Goal: Task Accomplishment & Management: Complete application form

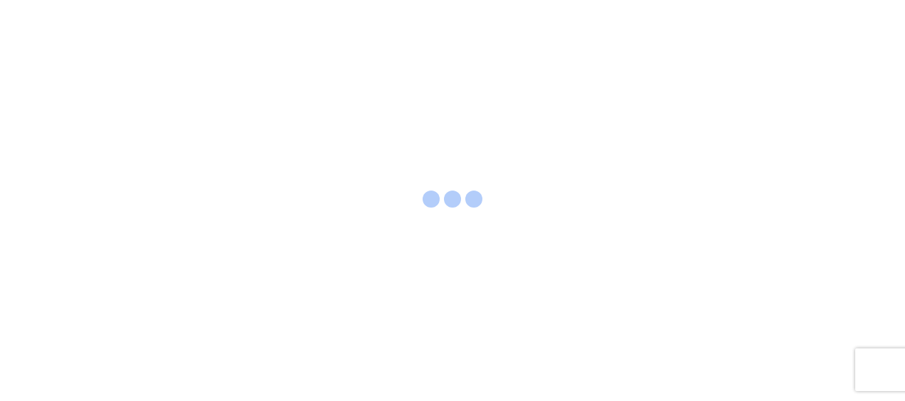
select select "FULL"
select select "LBS"
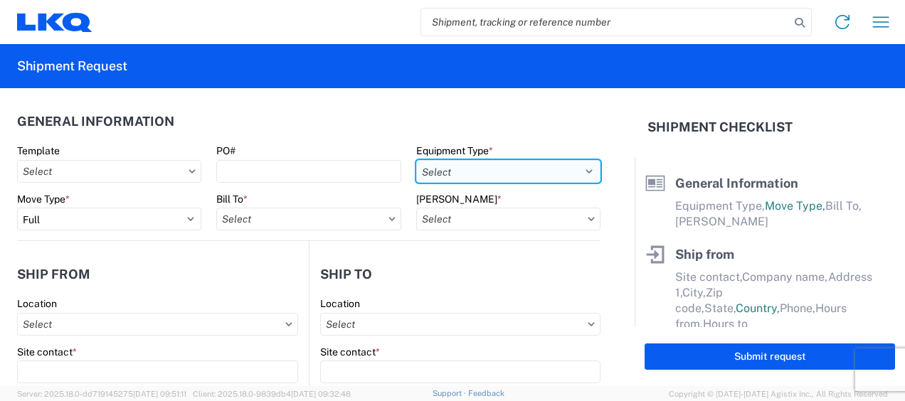
click at [575, 167] on select "Select 53’ Dry Van Flatbed Dropdeck (van) Lowboy (flatbed) Rail" at bounding box center [508, 171] width 184 height 23
select select "STDV"
click at [416, 160] on select "Select 53’ Dry Van Flatbed Dropdeck (van) Lowboy (flatbed) Rail" at bounding box center [508, 171] width 184 height 23
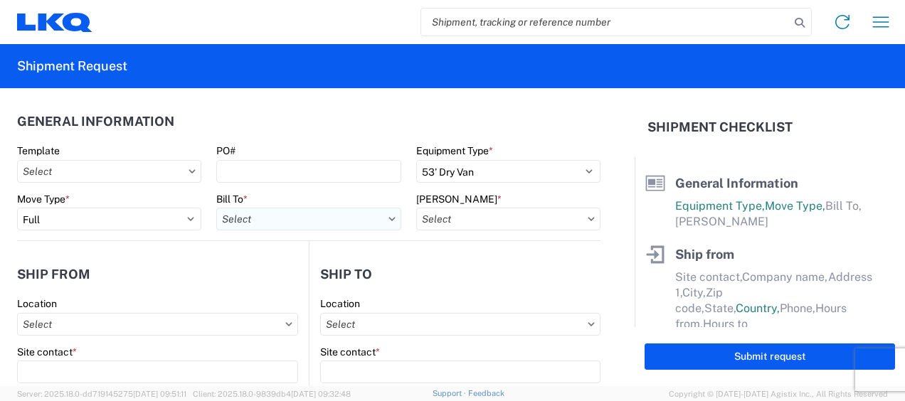
click at [247, 215] on input "Bill To *" at bounding box center [308, 219] width 184 height 23
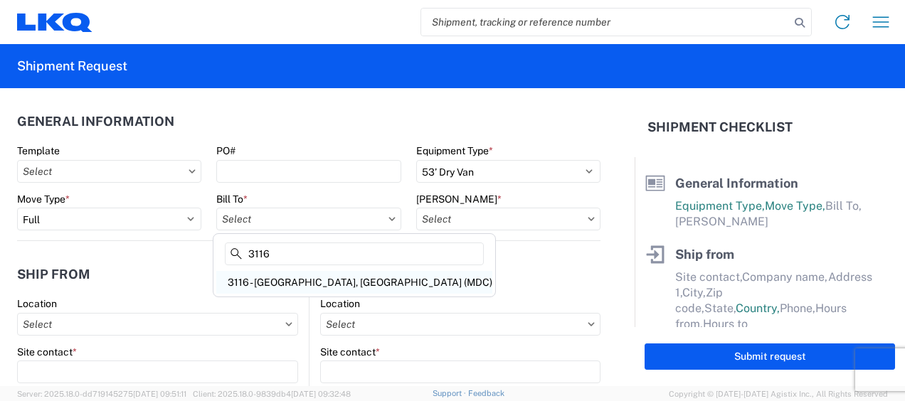
type input "3116"
drag, startPoint x: 282, startPoint y: 284, endPoint x: 337, endPoint y: 257, distance: 61.7
click at [282, 283] on div "3116 - [GEOGRAPHIC_DATA], [GEOGRAPHIC_DATA] (MDC)" at bounding box center [354, 282] width 276 height 23
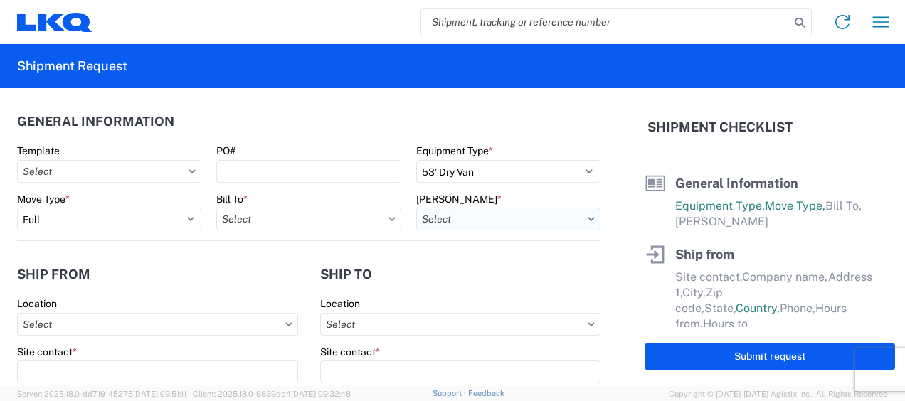
type input "3116 - [GEOGRAPHIC_DATA], [GEOGRAPHIC_DATA] (MDC)"
click at [432, 214] on input "[PERSON_NAME] *" at bounding box center [508, 219] width 184 height 23
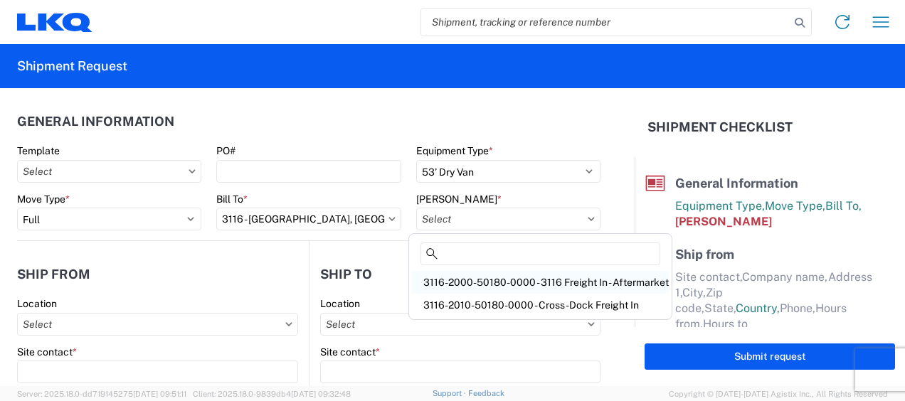
click at [452, 282] on div "3116-2000-50180-0000 - 3116 Freight In - Aftermarket" at bounding box center [540, 282] width 257 height 23
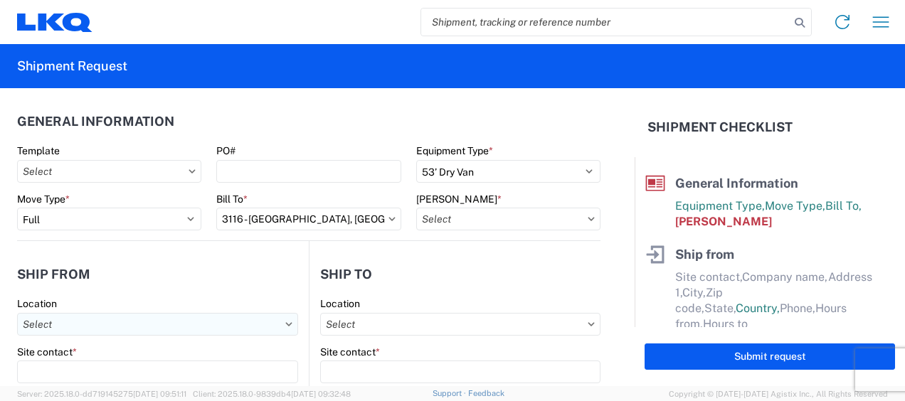
type input "3116-2000-50180-0000 - 3116 Freight In - Aftermarket"
click at [79, 329] on input "Location" at bounding box center [157, 324] width 281 height 23
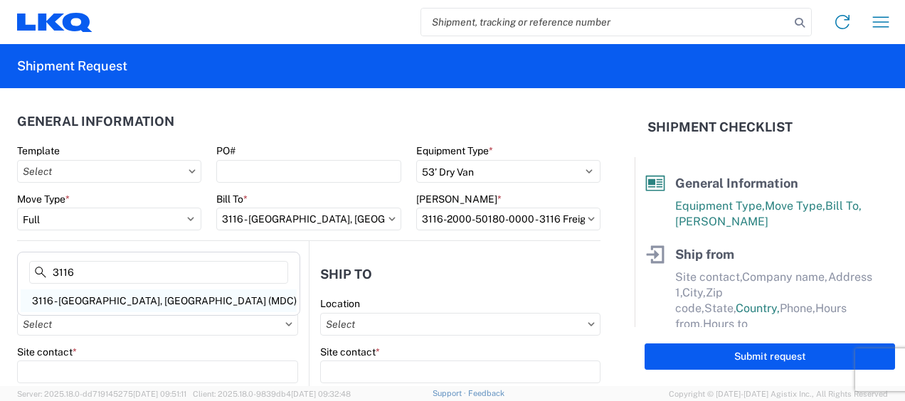
type input "3116"
click at [78, 296] on div "3116 - [GEOGRAPHIC_DATA], [GEOGRAPHIC_DATA] (MDC)" at bounding box center [159, 300] width 276 height 23
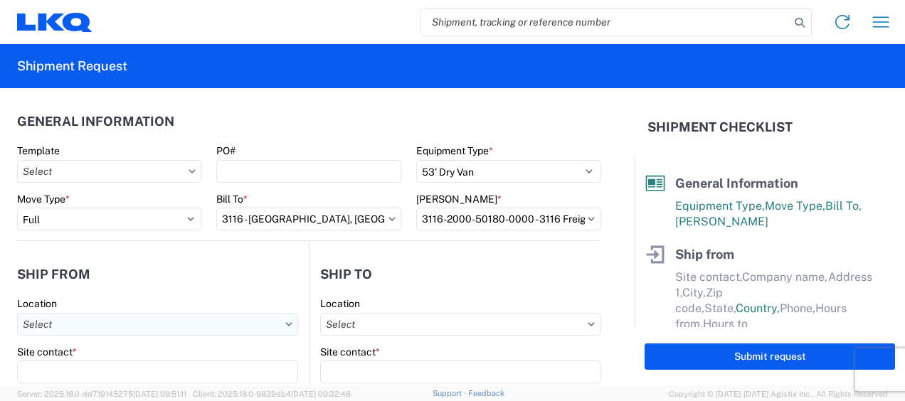
type input "3116 - [GEOGRAPHIC_DATA], [GEOGRAPHIC_DATA] (MDC)"
type input "[DEMOGRAPHIC_DATA][PERSON_NAME]"
type input "LKQ Corporation"
type input "[STREET_ADDRESS]"
type input "[GEOGRAPHIC_DATA]"
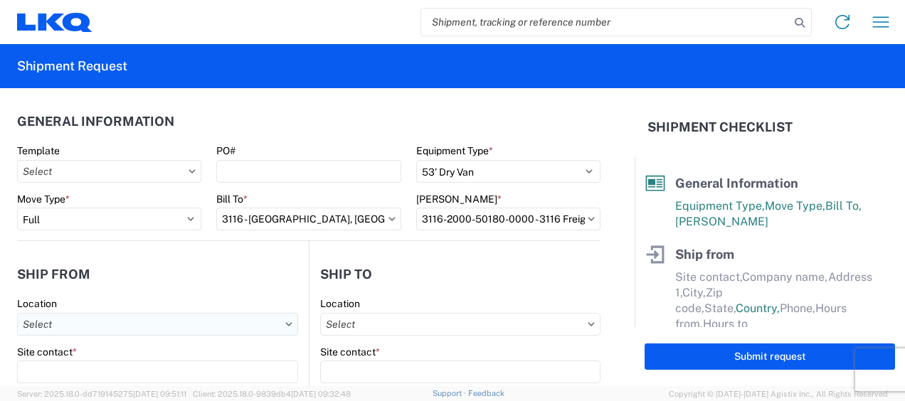
type input "49508"
select select "MI"
select select "US"
type input "[PERSON_NAME][EMAIL_ADDRESS][DOMAIN_NAME]"
type input "[PHONE_NUMBER]"
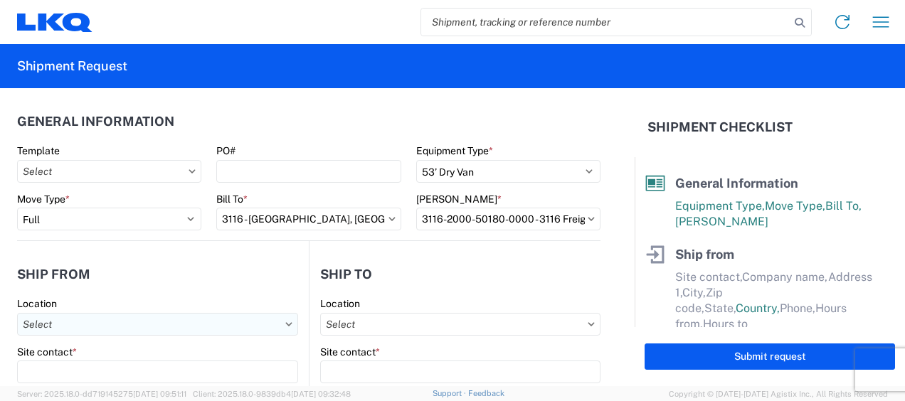
type input "06:00"
type input "13:00"
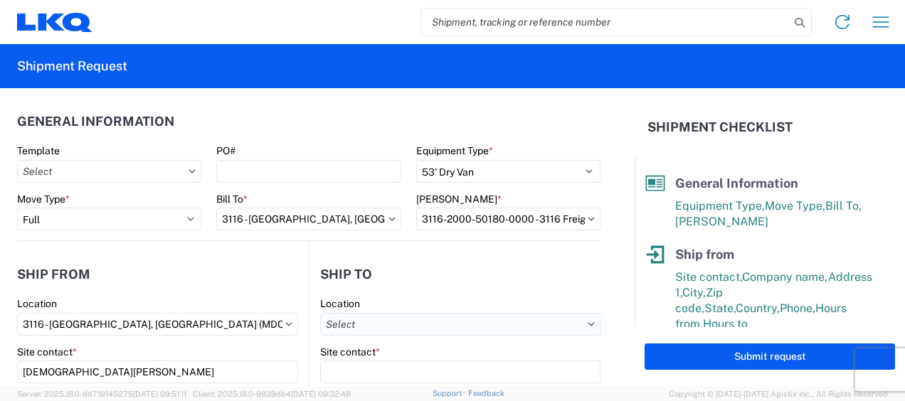
click at [338, 323] on input "Location" at bounding box center [460, 324] width 280 height 23
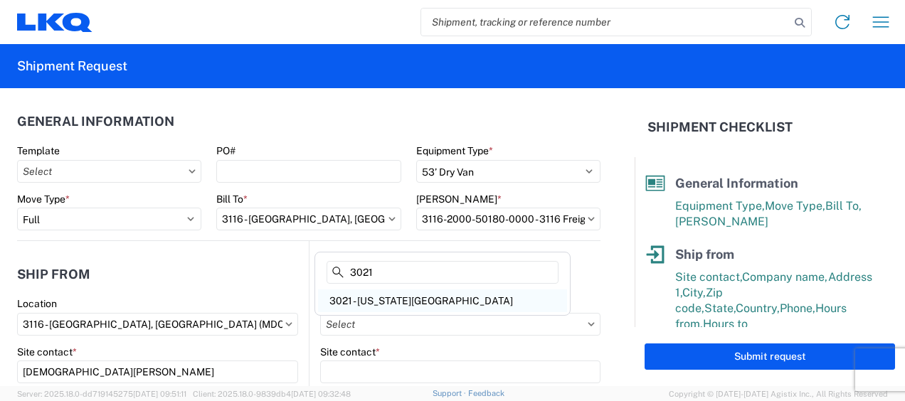
type input "3021"
click at [370, 302] on div "3021 - [US_STATE][GEOGRAPHIC_DATA]" at bounding box center [442, 300] width 249 height 23
type input "3021 - [US_STATE][GEOGRAPHIC_DATA]"
type input "LKQ Corporation"
type input "[STREET_ADDRESS]"
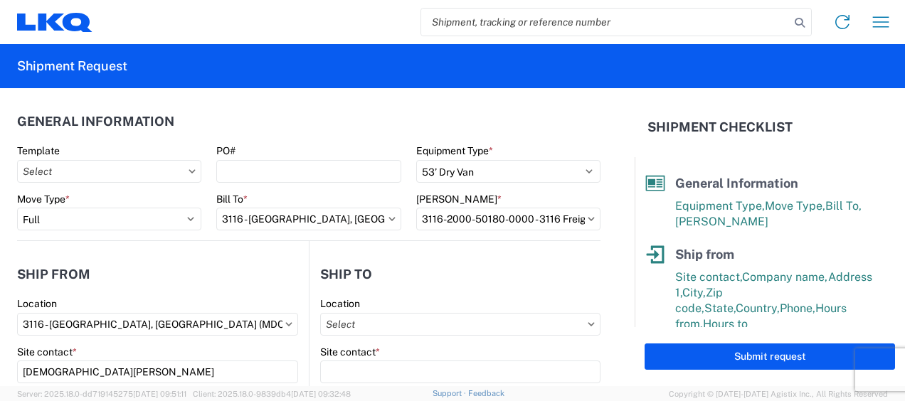
type input "Suite 100"
type input "Shawnee"
type input "66226"
select select "US"
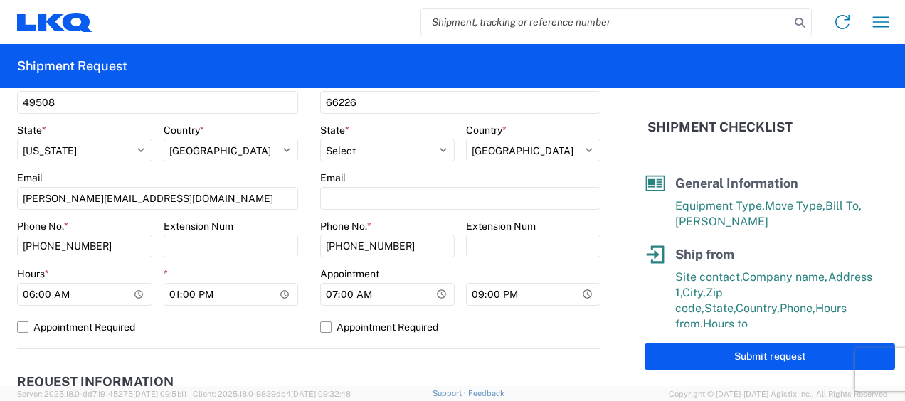
scroll to position [640, 0]
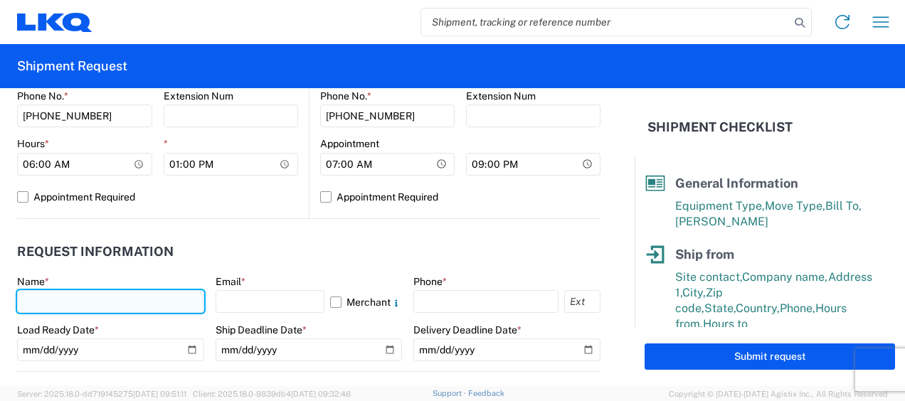
click at [33, 296] on input "text" at bounding box center [110, 301] width 187 height 23
type input "k"
type input "[DEMOGRAPHIC_DATA][PERSON_NAME]"
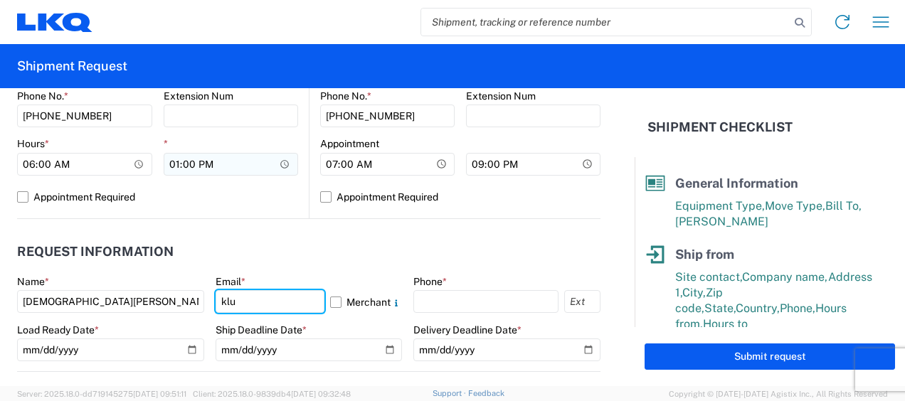
type input "[PERSON_NAME][EMAIL_ADDRESS][DOMAIN_NAME]"
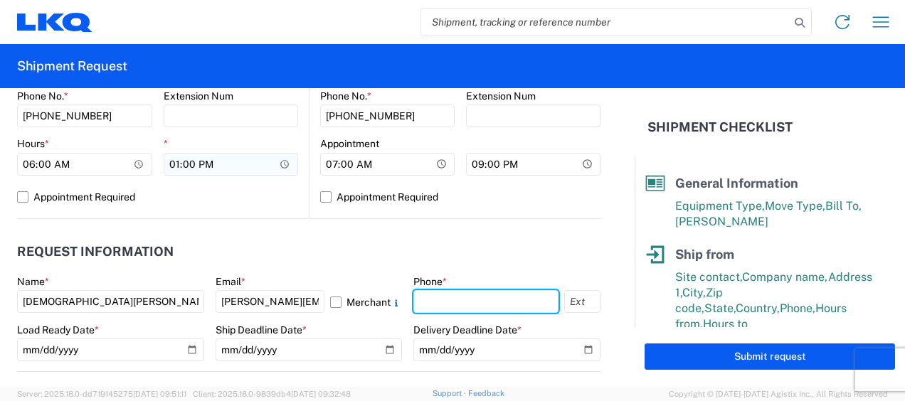
type input "6167541500"
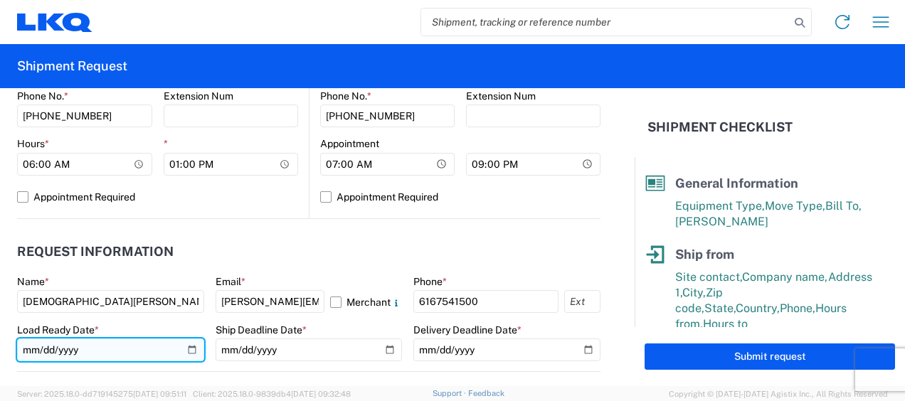
click at [188, 348] on input "date" at bounding box center [110, 349] width 187 height 23
type input "2025-09-15"
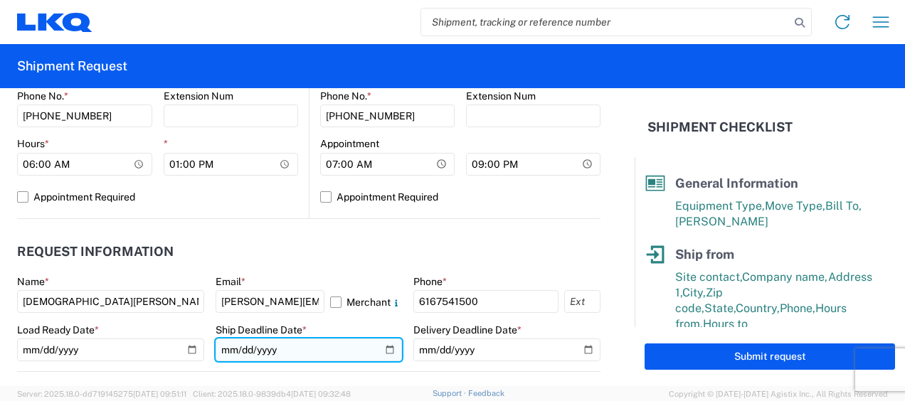
click at [381, 346] on input "date" at bounding box center [308, 349] width 187 height 23
type input "2025-09-15"
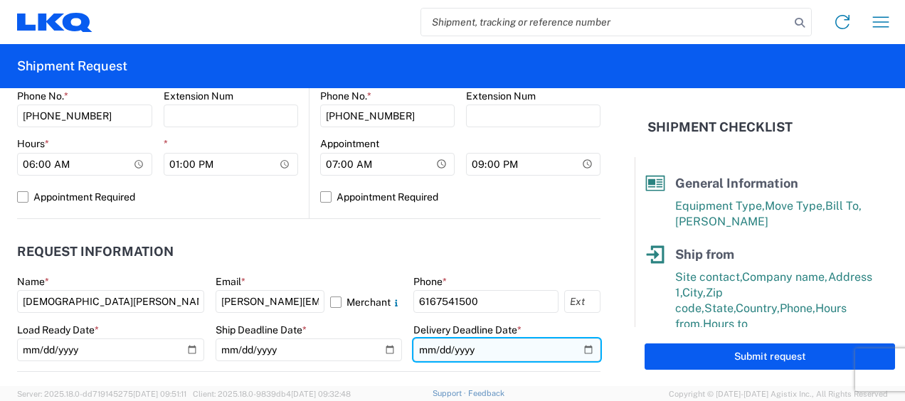
click at [579, 347] on input "date" at bounding box center [506, 349] width 187 height 23
type input "2025-09-19"
click at [460, 247] on header "Request Information" at bounding box center [308, 252] width 583 height 32
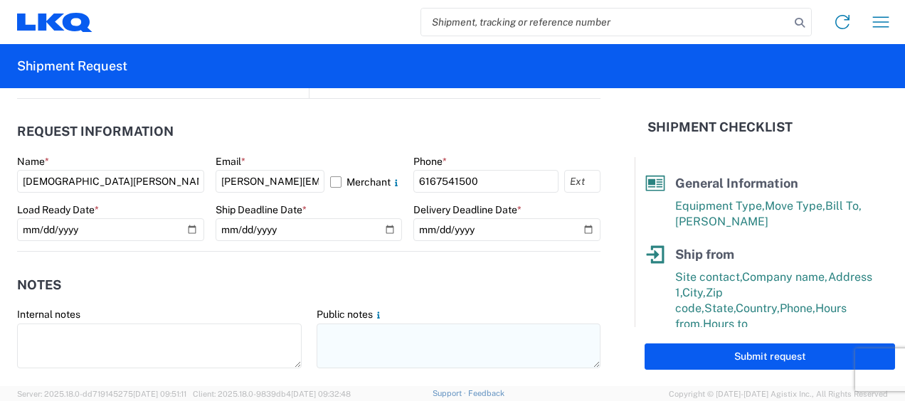
scroll to position [782, 0]
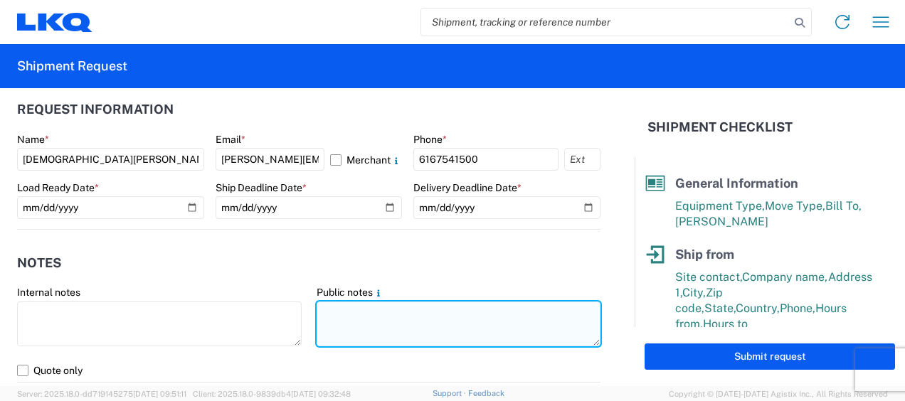
click at [336, 313] on textarea at bounding box center [458, 324] width 284 height 45
drag, startPoint x: 317, startPoint y: 310, endPoint x: 548, endPoint y: 321, distance: 230.6
click at [548, 321] on textarea "021-Shawnee 20 skids 11409918/10420/0416/9900/9340/8792/8230" at bounding box center [458, 324] width 284 height 45
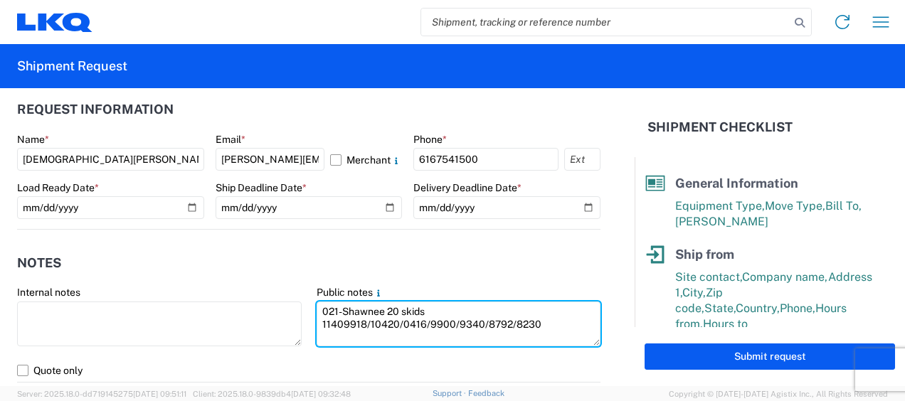
type textarea "021-Shawnee 20 skids 11409918/10420/0416/9900/9340/8792/8230"
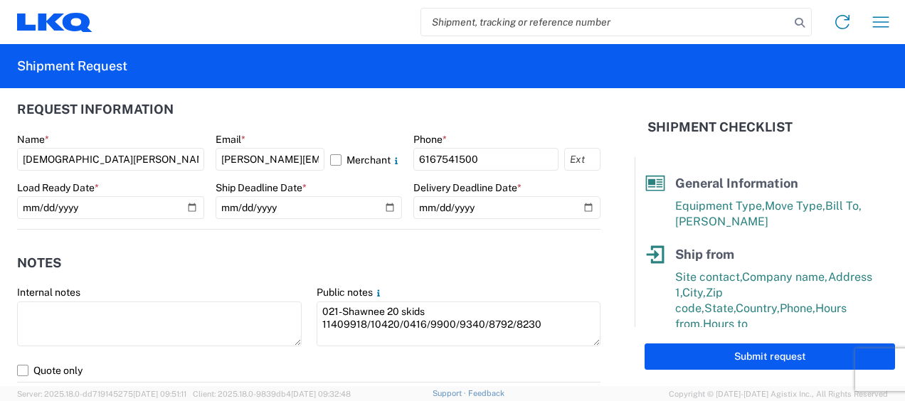
click at [274, 267] on header "Notes" at bounding box center [308, 263] width 583 height 32
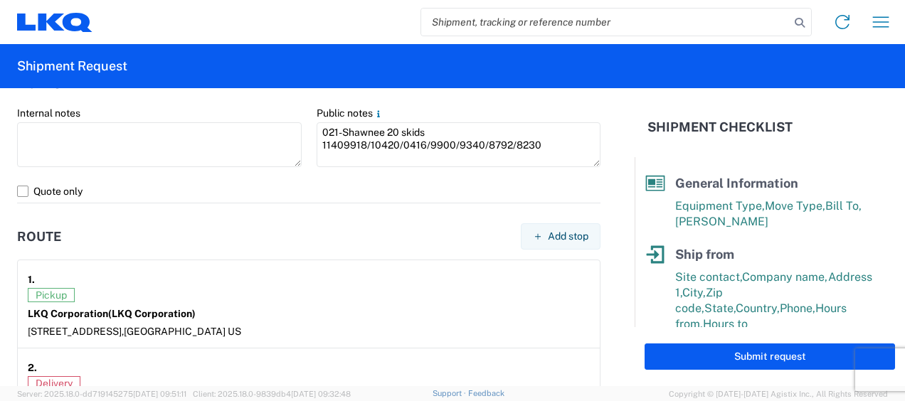
scroll to position [1138, 0]
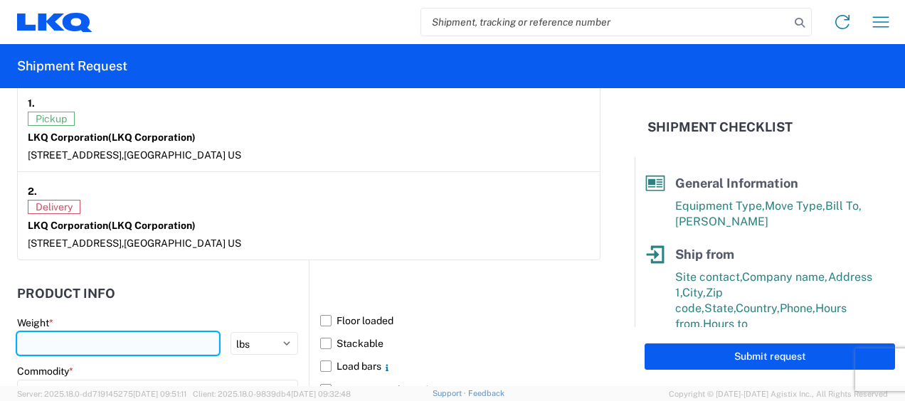
click at [53, 339] on input "number" at bounding box center [118, 343] width 202 height 23
type input "9461"
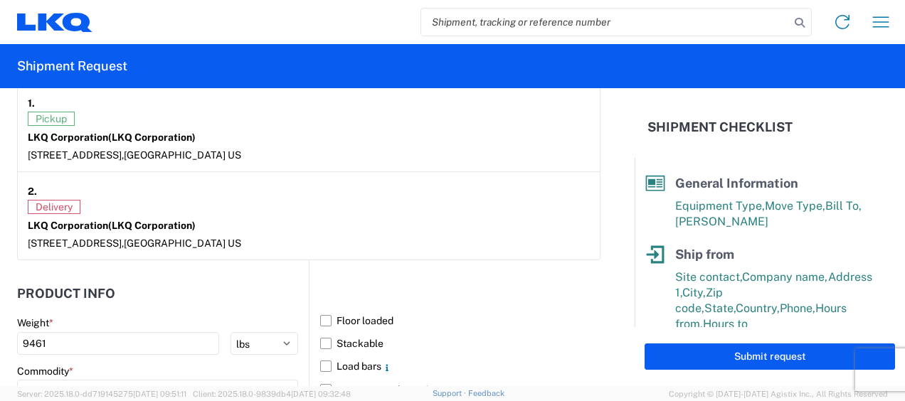
click at [182, 288] on header "Product Info" at bounding box center [163, 293] width 292 height 32
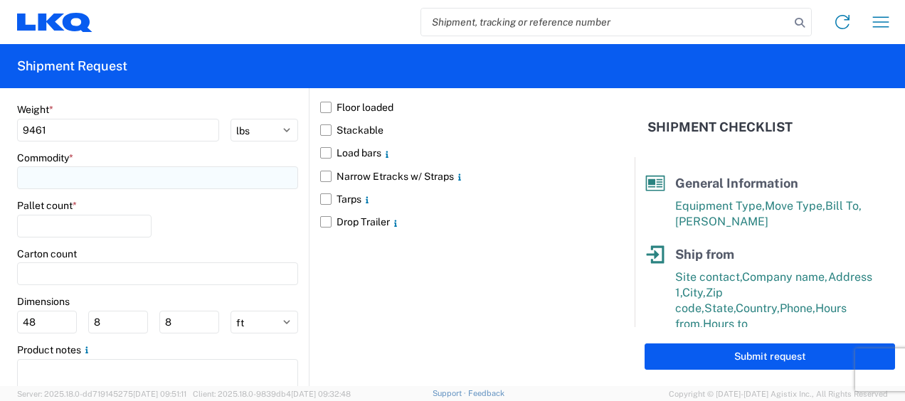
click at [50, 168] on input at bounding box center [157, 177] width 281 height 23
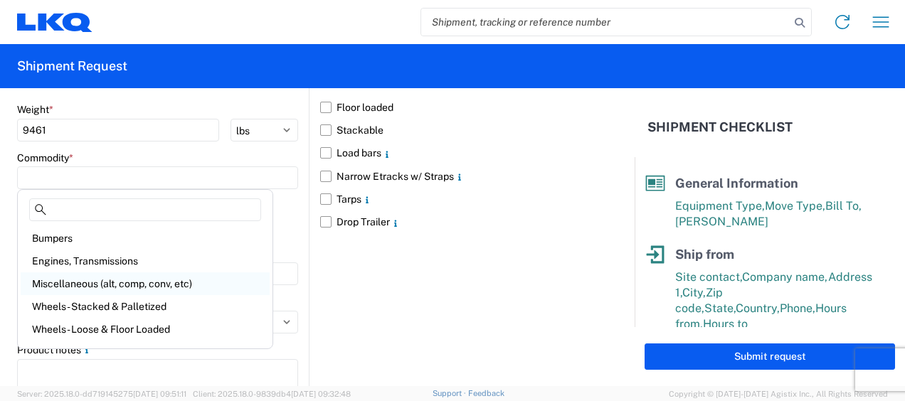
scroll to position [142, 0]
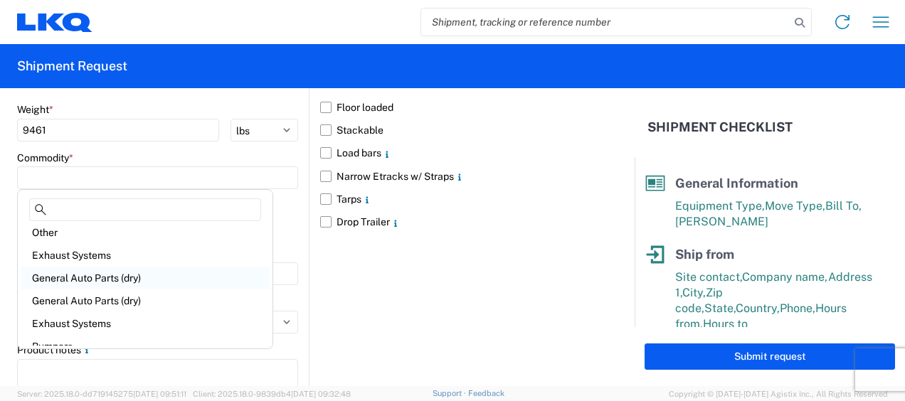
click at [101, 284] on div "General Auto Parts (dry)" at bounding box center [145, 278] width 249 height 23
type input "General Auto Parts (dry)"
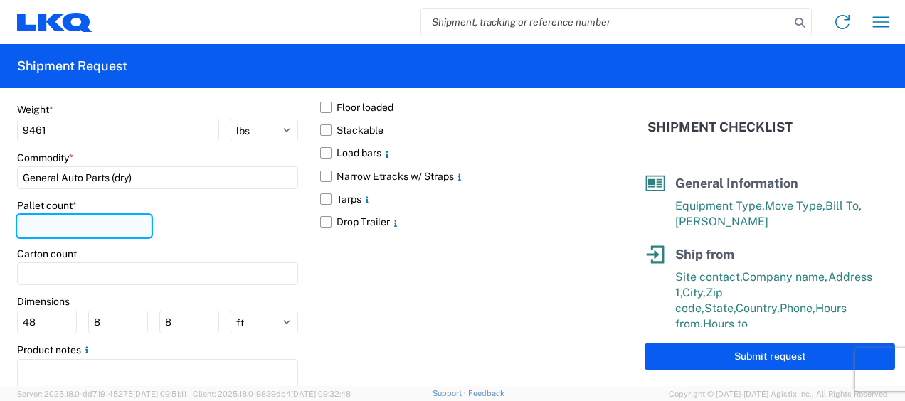
click at [50, 226] on input "number" at bounding box center [84, 226] width 134 height 23
type input "20"
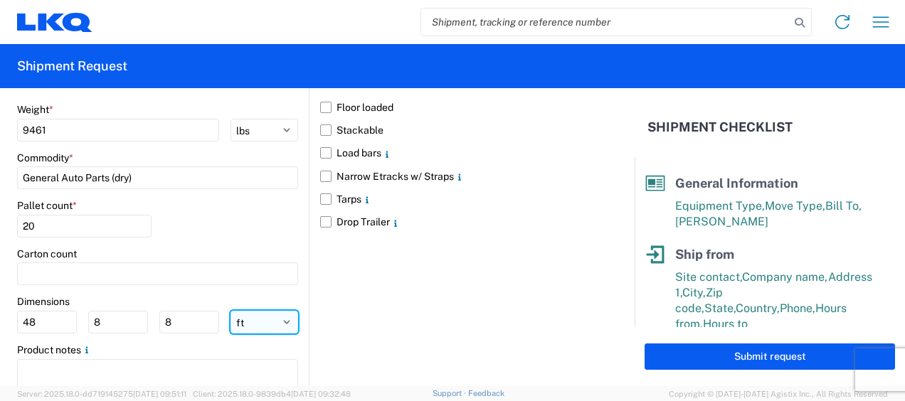
click at [262, 324] on select "ft in cm" at bounding box center [264, 322] width 68 height 23
select select "IN"
click at [230, 311] on select "ft in cm" at bounding box center [264, 322] width 68 height 23
type input "576"
type input "96"
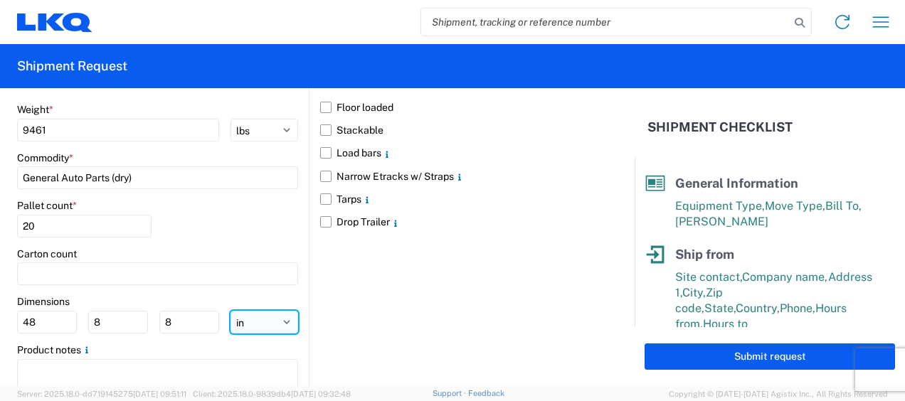
type input "96"
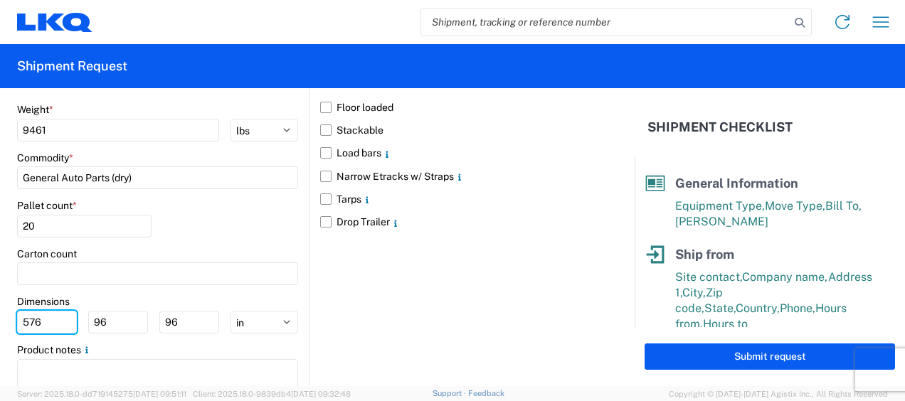
drag, startPoint x: 47, startPoint y: 320, endPoint x: 0, endPoint y: 319, distance: 46.9
click at [0, 321] on html "Home Shipment request Shipment tracking Shipment Request General Information Te…" at bounding box center [452, 200] width 905 height 401
type input "77"
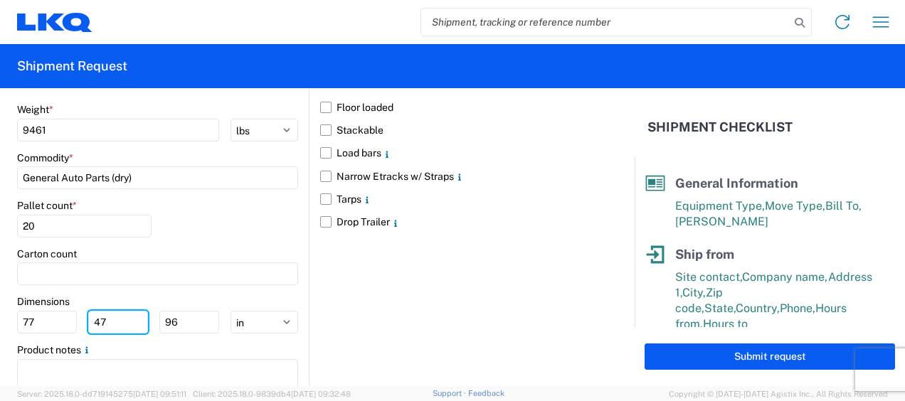
type input "47"
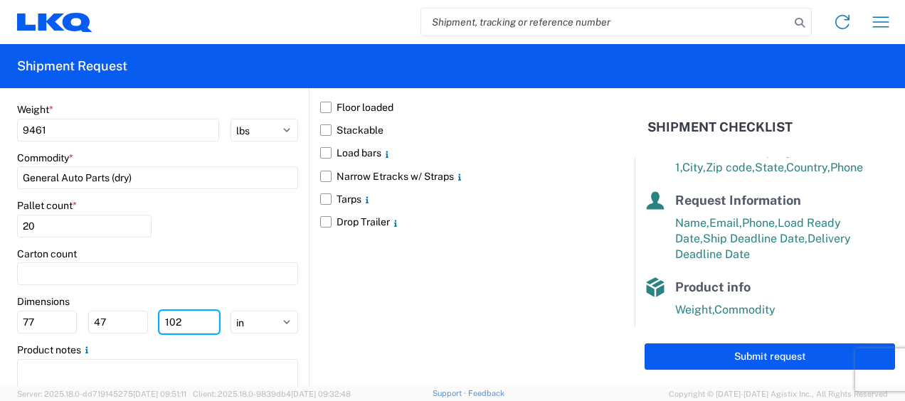
scroll to position [304, 0]
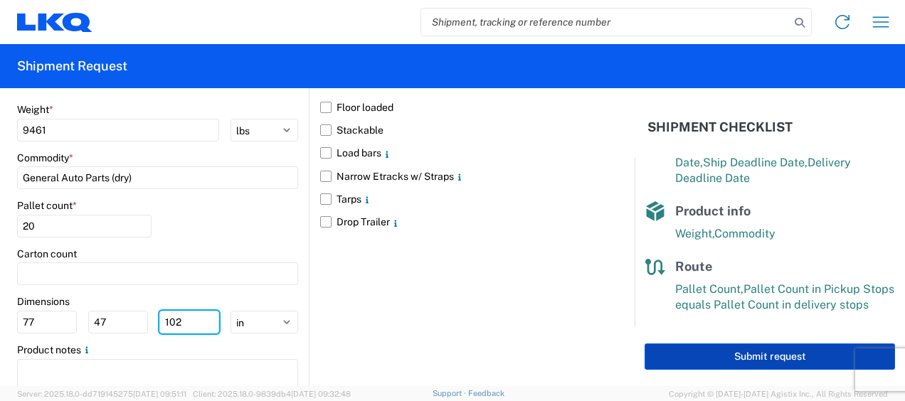
type input "102"
click at [764, 358] on button "Submit request" at bounding box center [769, 356] width 250 height 26
select select "MI"
select select "US"
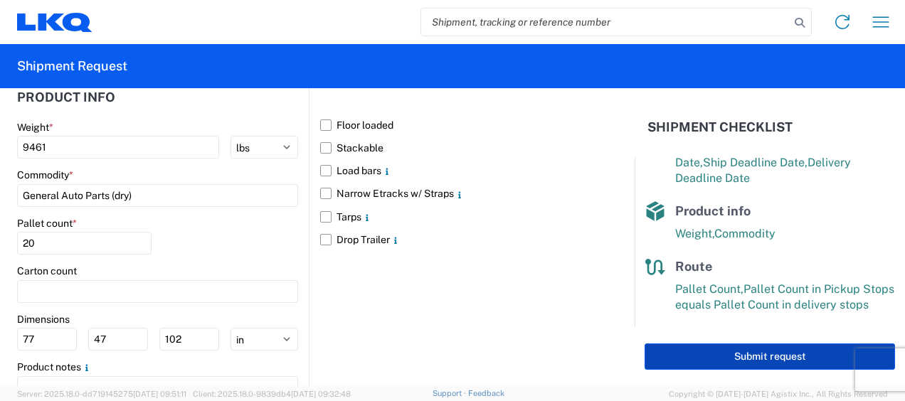
scroll to position [1368, 0]
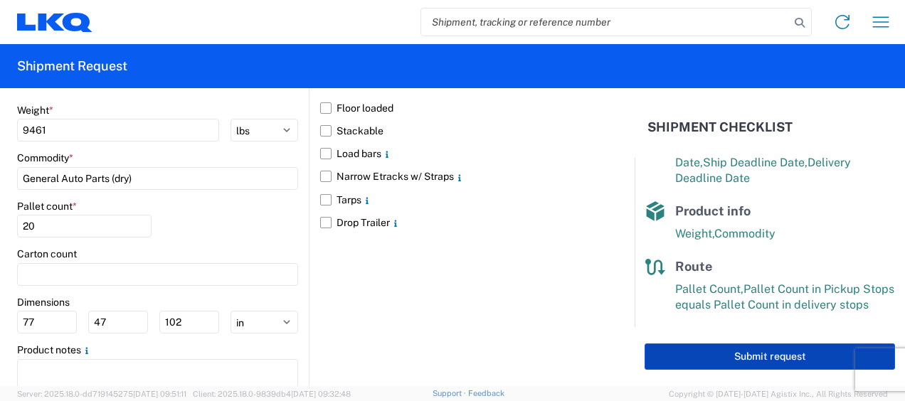
click at [764, 358] on button "Submit request" at bounding box center [769, 356] width 250 height 26
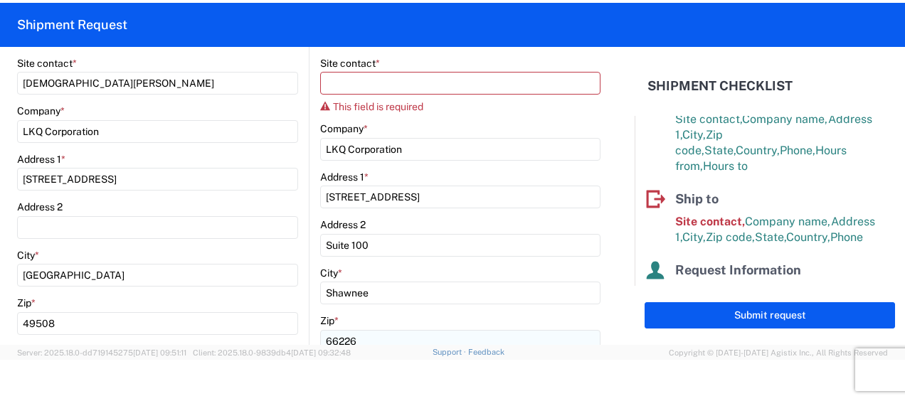
scroll to position [230, 0]
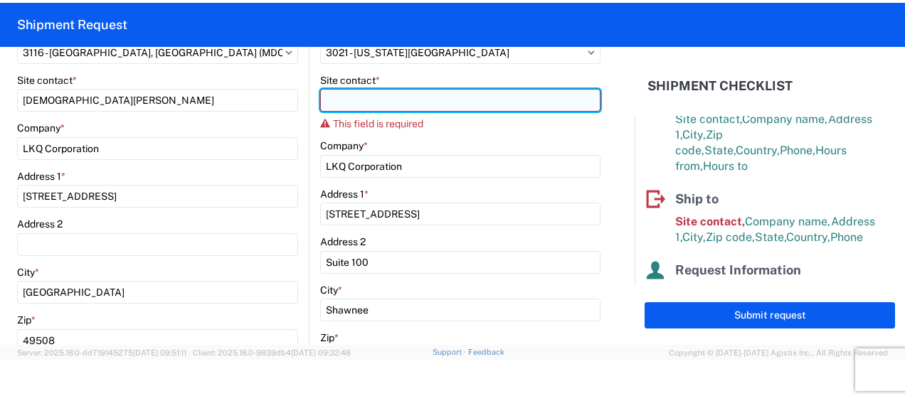
click at [373, 101] on input "Site contact *" at bounding box center [460, 100] width 280 height 23
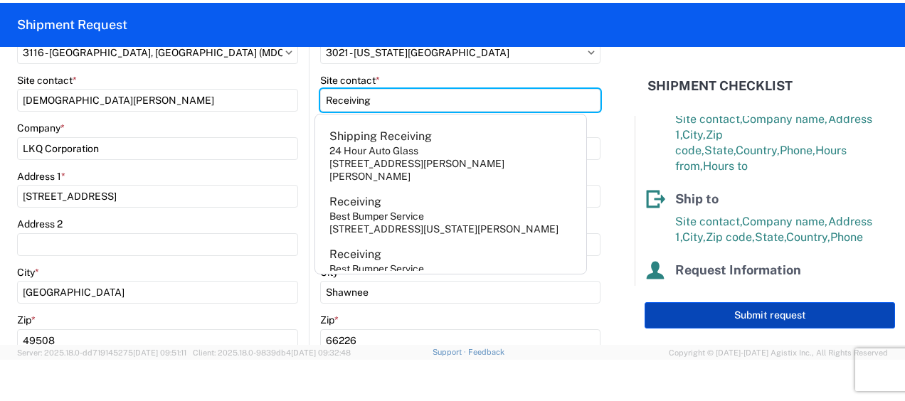
type input "Receiving"
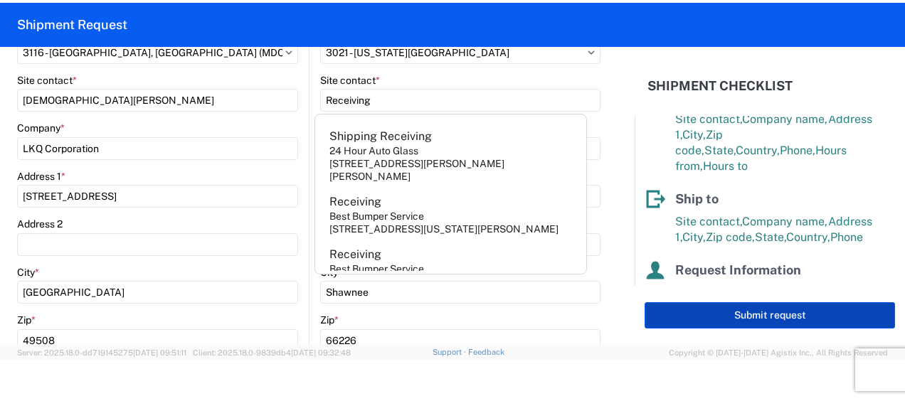
click at [772, 315] on button "Submit request" at bounding box center [769, 315] width 250 height 26
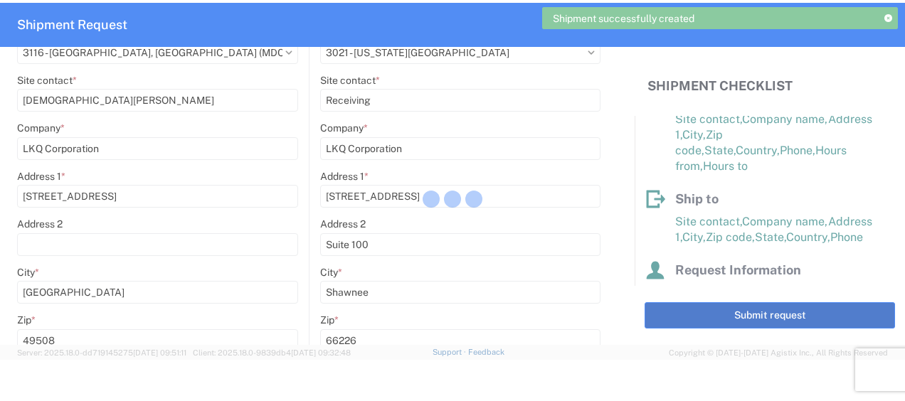
scroll to position [111, 0]
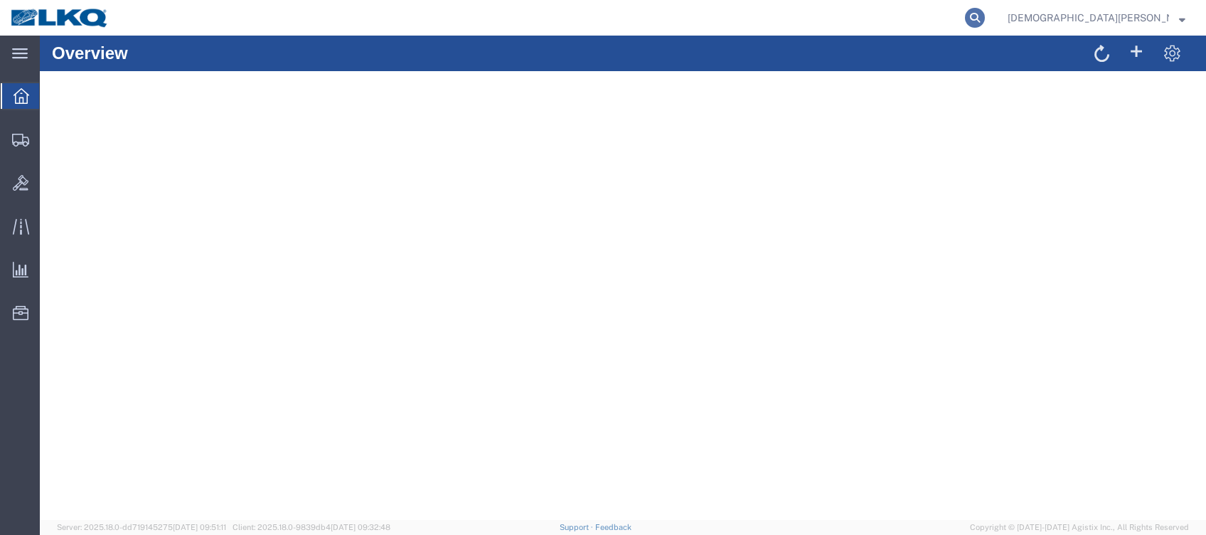
click at [985, 18] on icon at bounding box center [975, 18] width 20 height 20
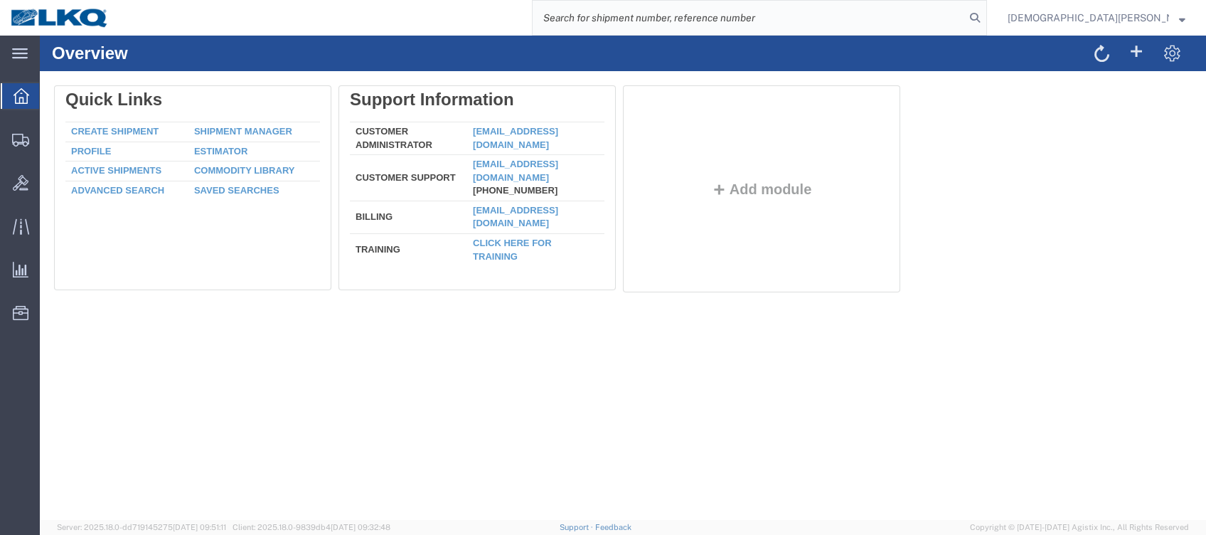
click at [698, 23] on input "search" at bounding box center [749, 18] width 432 height 34
type input "56805324"
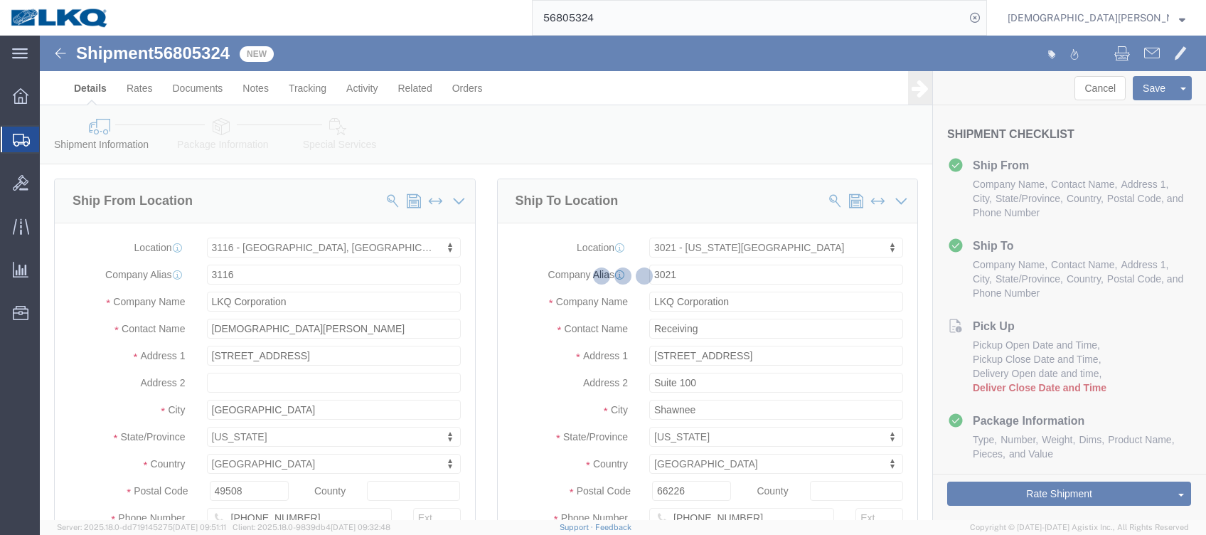
select select "27850"
select select "27738"
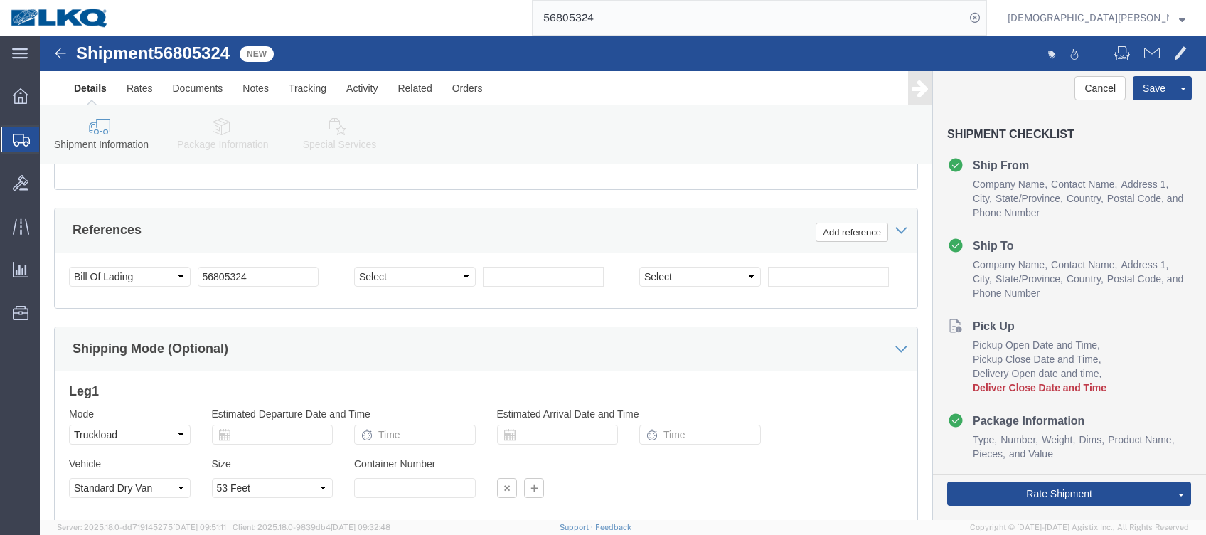
scroll to position [758, 0]
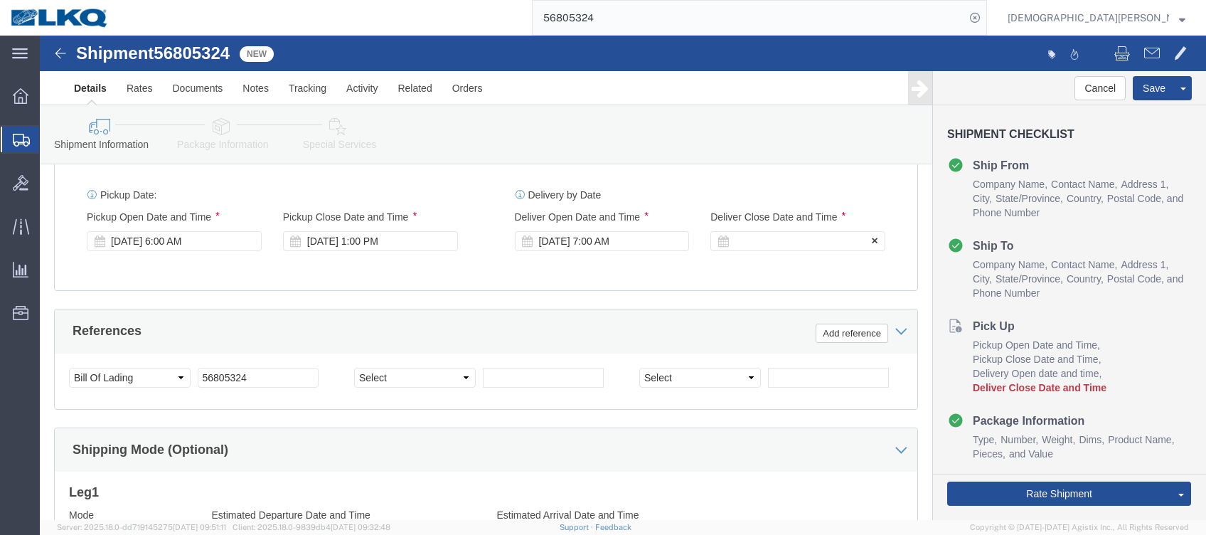
click div
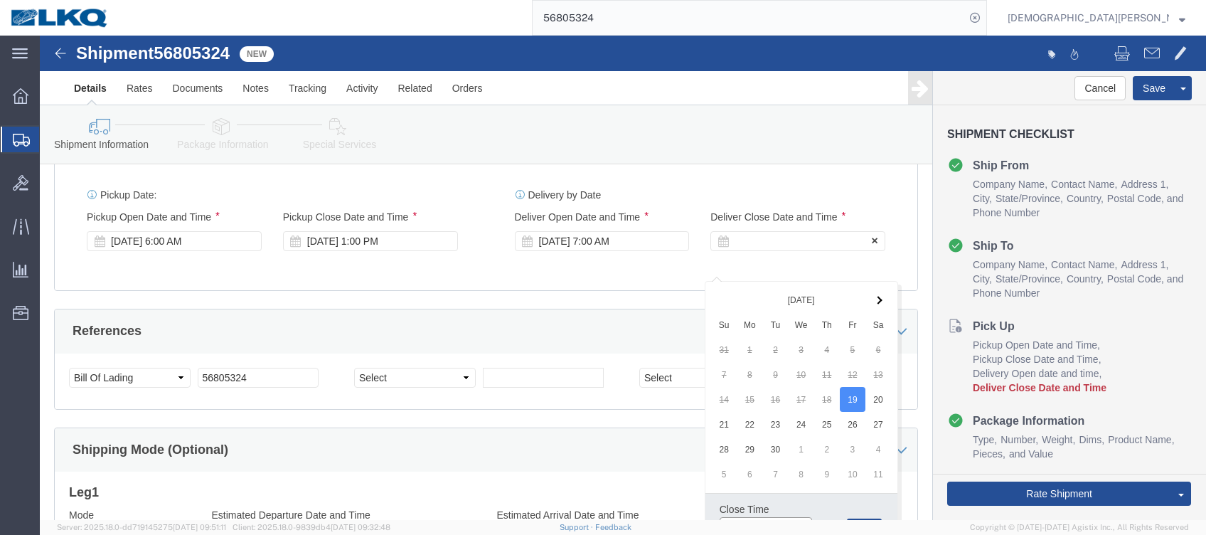
scroll to position [774, 0]
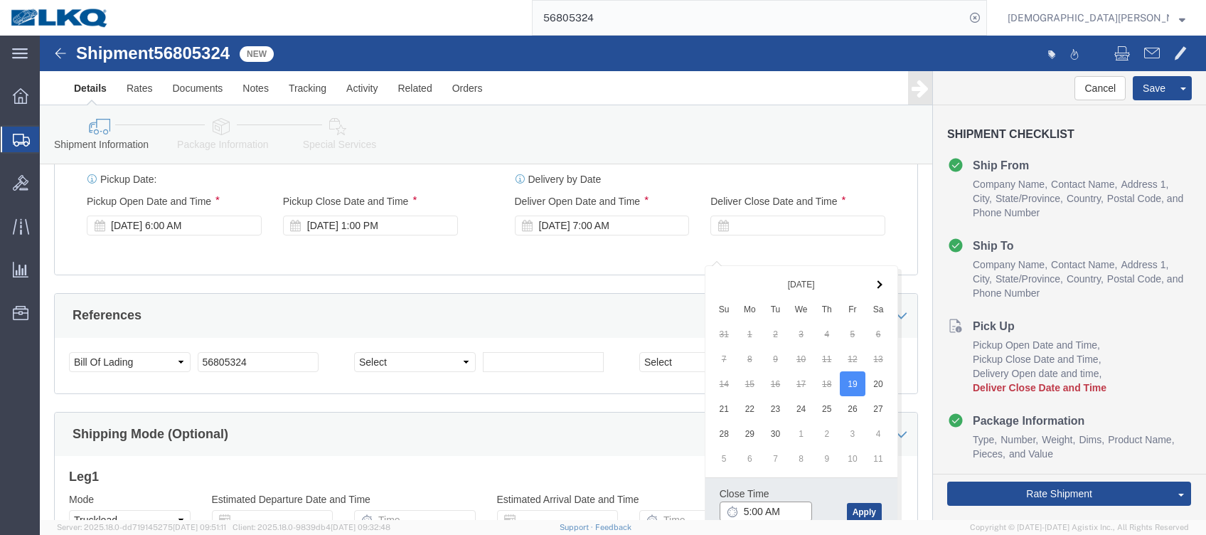
click input "5:00 AM"
type input "5:00 pm"
click button "Apply"
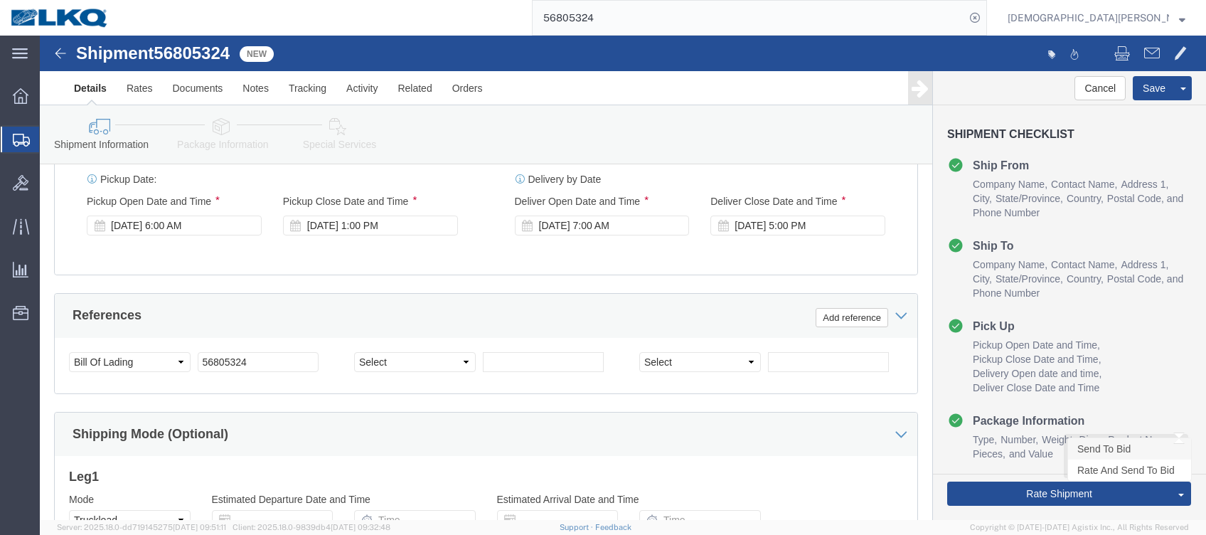
click link "Send To Bid"
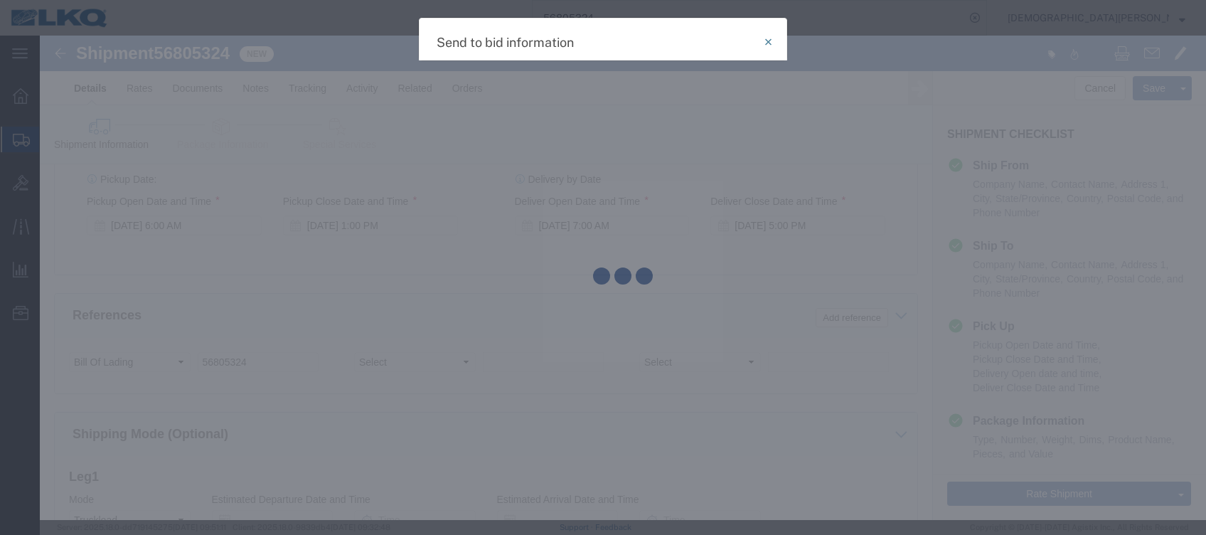
select select "TL"
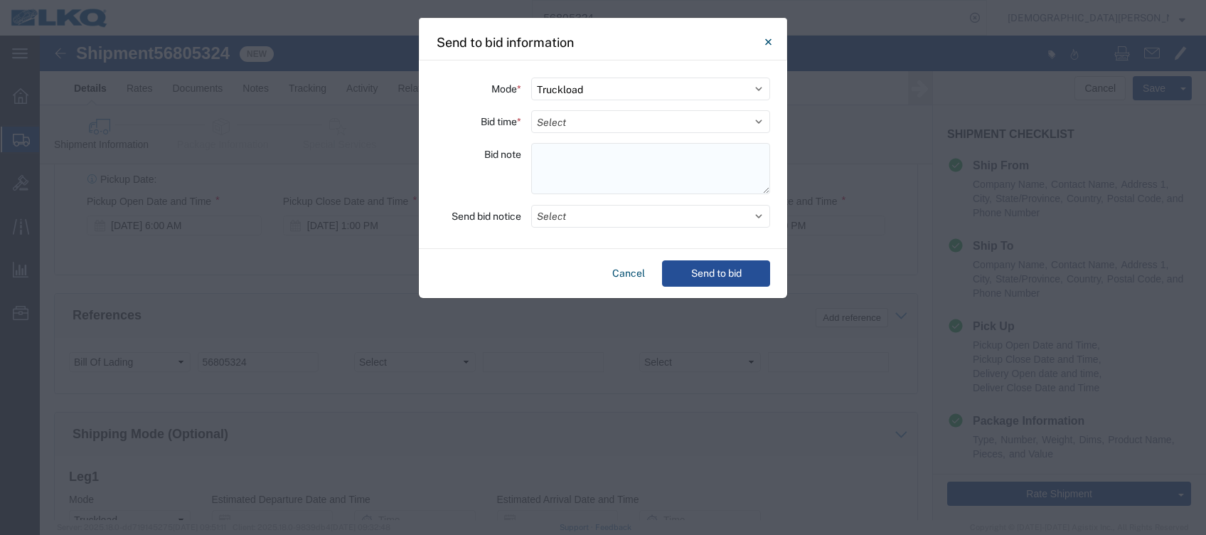
click at [547, 157] on textarea at bounding box center [650, 168] width 239 height 51
paste textarea "021-Shawnee 20 skids 11409918/10420/0416/9900/9340/8792/8230"
type textarea "021-Shawnee 20 skids 11409918/10420/0416/9900/9340/8792/8230"
click at [558, 128] on select "Select 30 Min (Rush) 1 Hour (Rush) 2 Hours (Rush) 4 Hours (Rush) 8 Hours (Rush)…" at bounding box center [650, 121] width 239 height 23
select select "2"
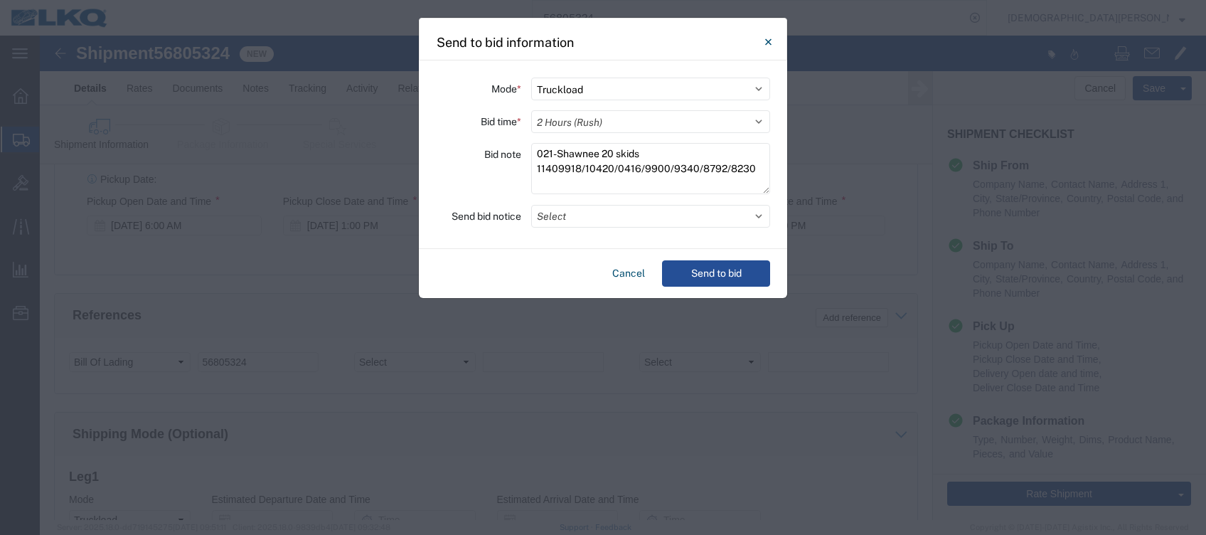
click at [531, 110] on select "Select 30 Min (Rush) 1 Hour (Rush) 2 Hours (Rush) 4 Hours (Rush) 8 Hours (Rush)…" at bounding box center [650, 121] width 239 height 23
click at [572, 222] on button "Select" at bounding box center [650, 216] width 239 height 23
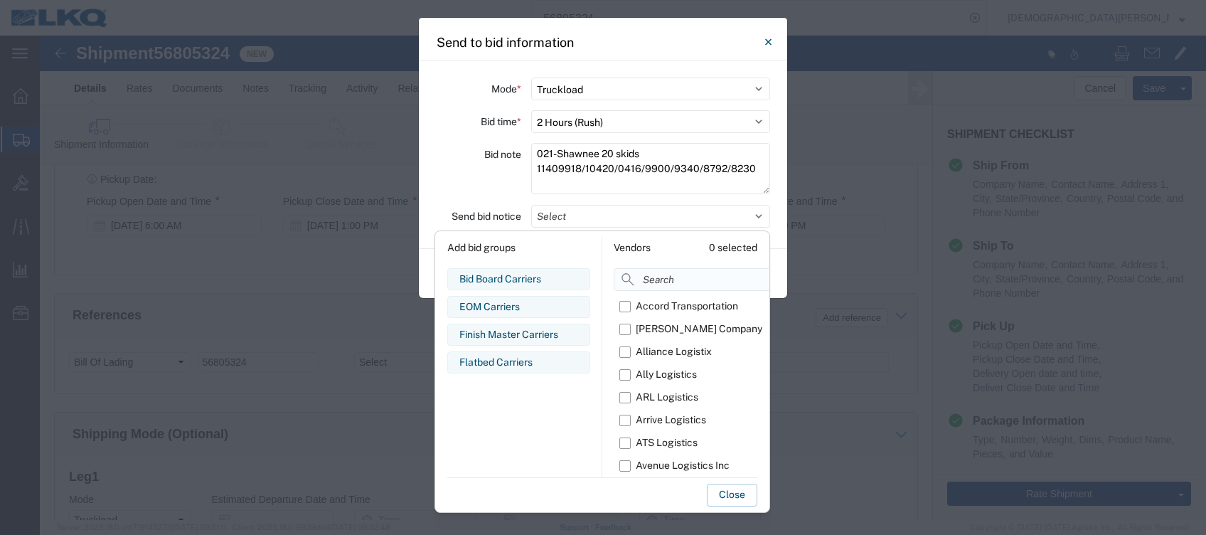
click at [656, 284] on input at bounding box center [726, 279] width 225 height 23
type input "om"
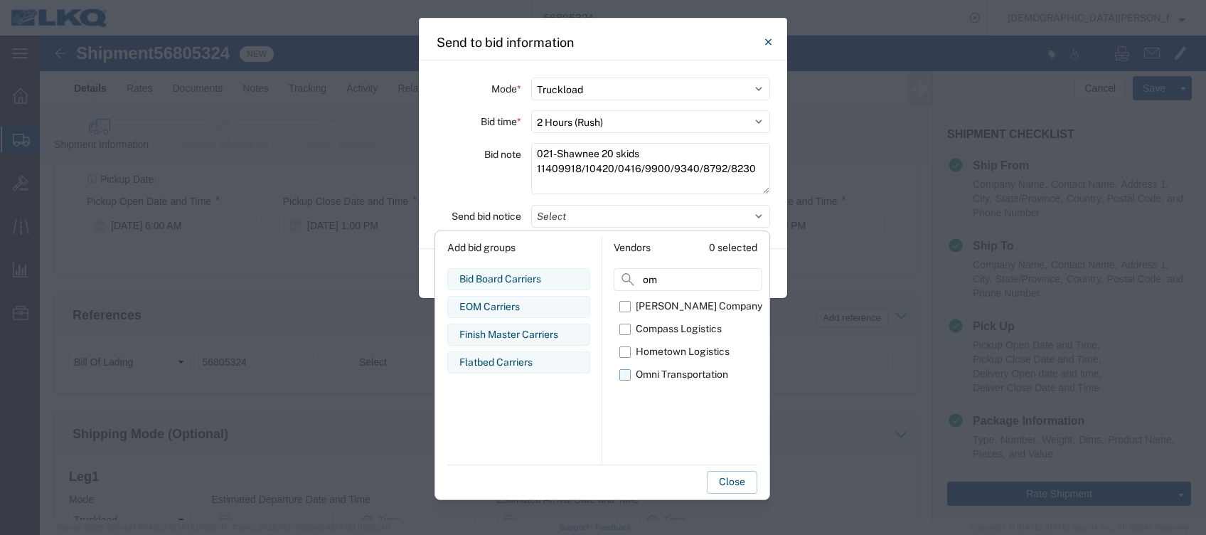
click at [631, 375] on label "Omni Transportation" at bounding box center [690, 374] width 143 height 23
click at [0, 0] on input "Omni Transportation" at bounding box center [0, 0] width 0 height 0
click at [720, 479] on button "Close" at bounding box center [732, 482] width 50 height 23
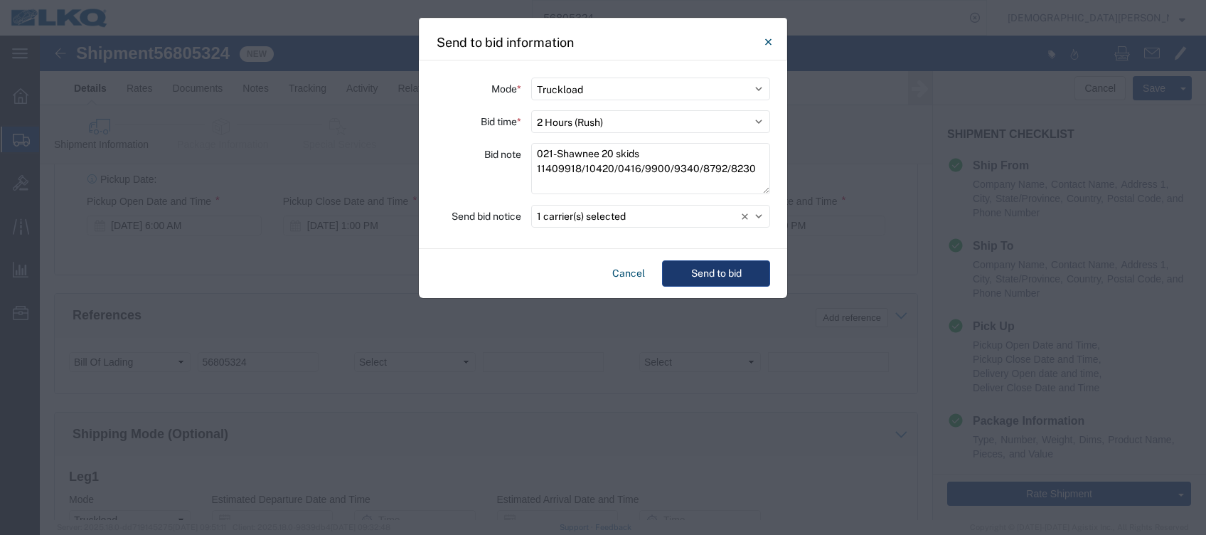
click at [715, 272] on button "Send to bid" at bounding box center [716, 273] width 108 height 26
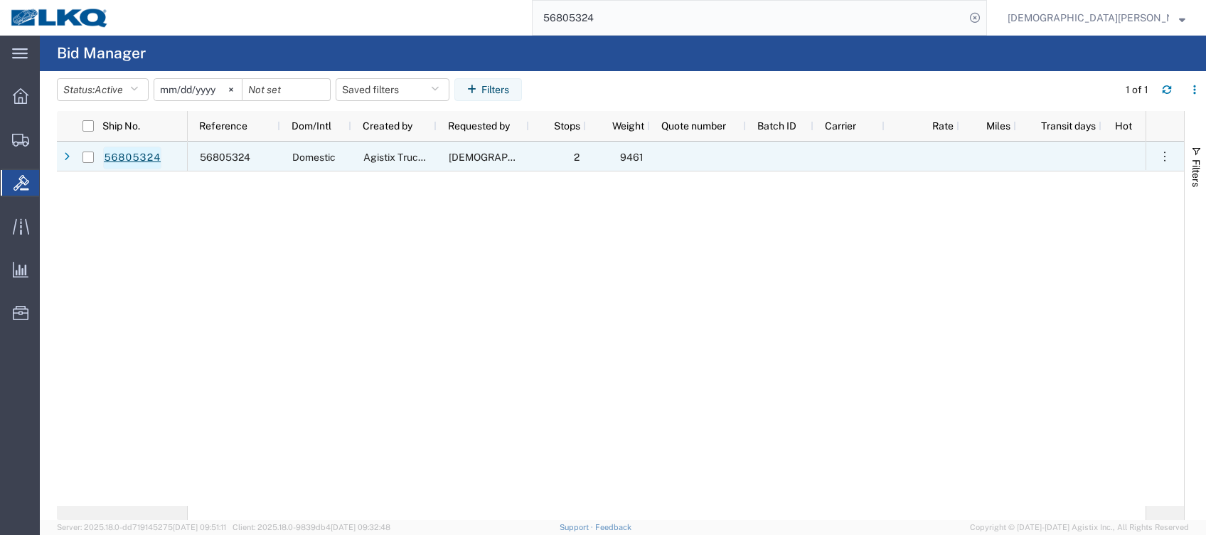
click at [110, 152] on link "56805324" at bounding box center [132, 157] width 58 height 23
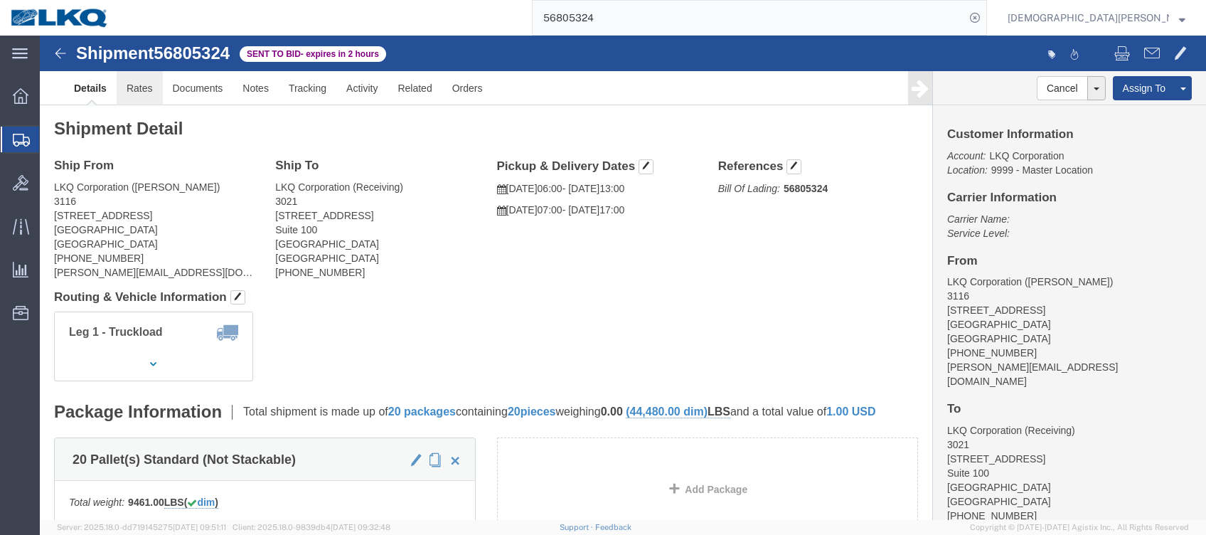
click link "Rates"
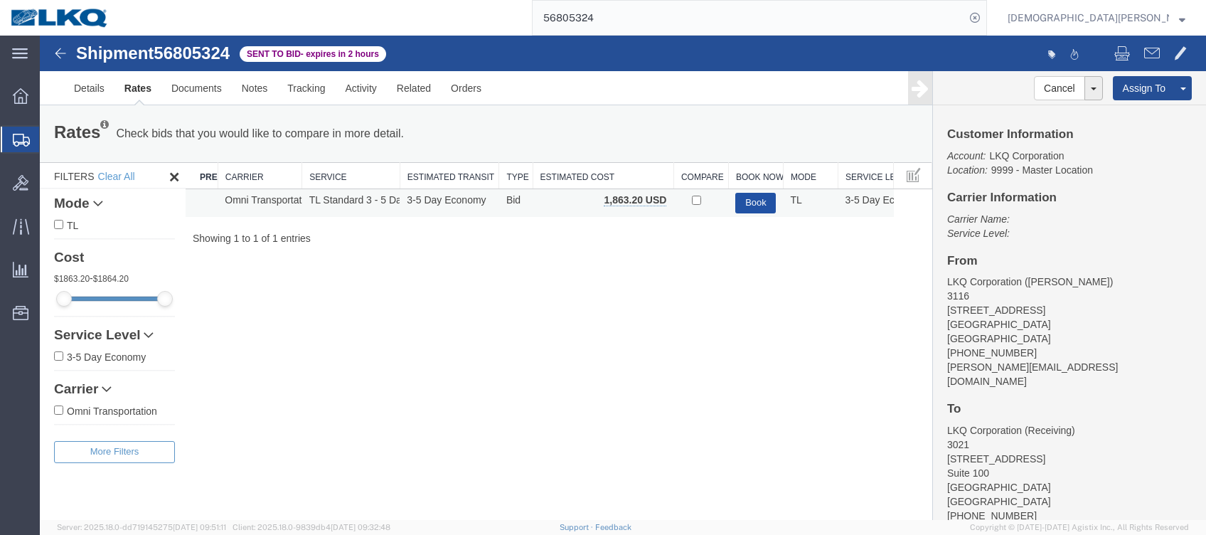
click at [771, 202] on button "Book" at bounding box center [755, 203] width 41 height 21
